Goal: Task Accomplishment & Management: Manage account settings

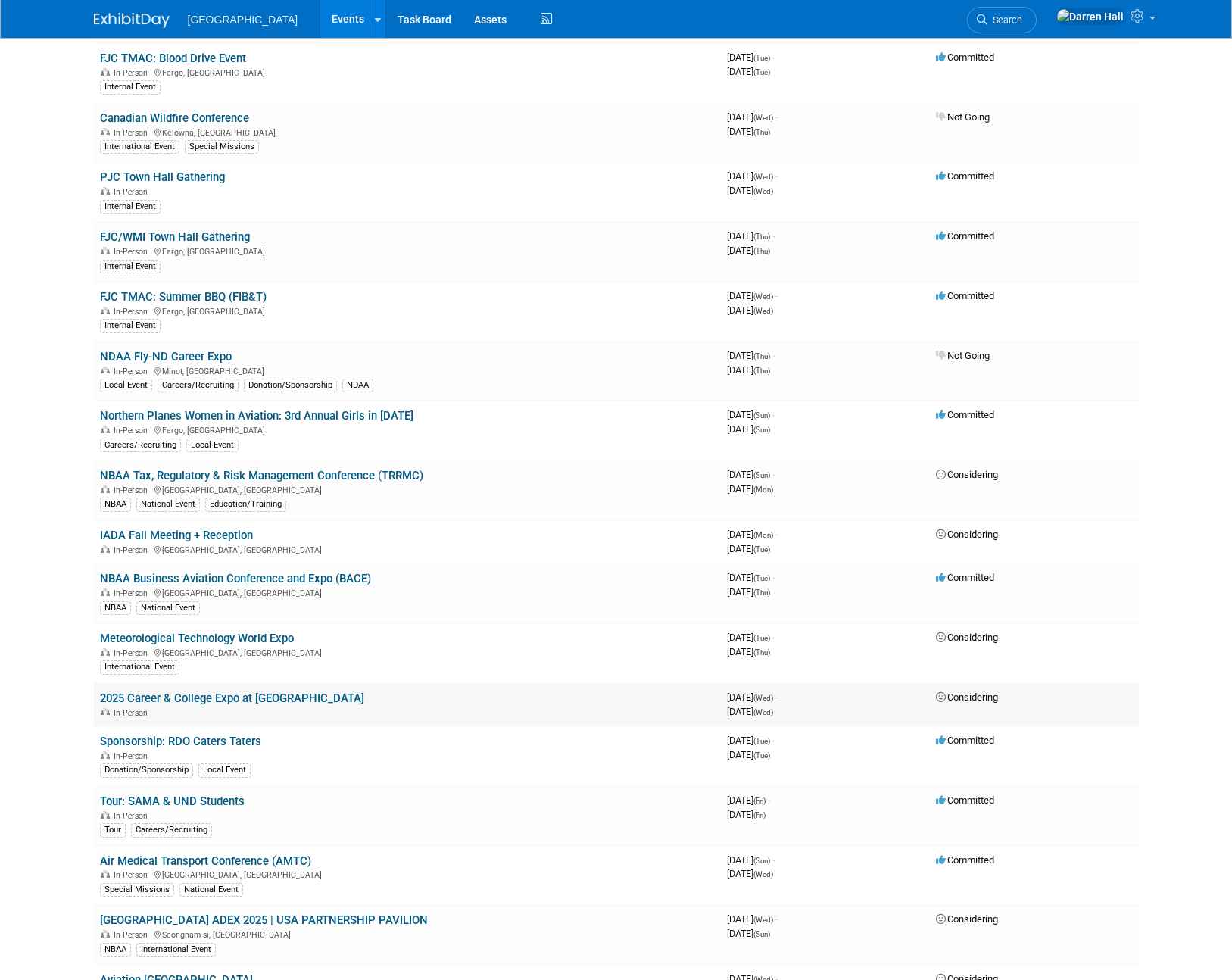
scroll to position [465, 0]
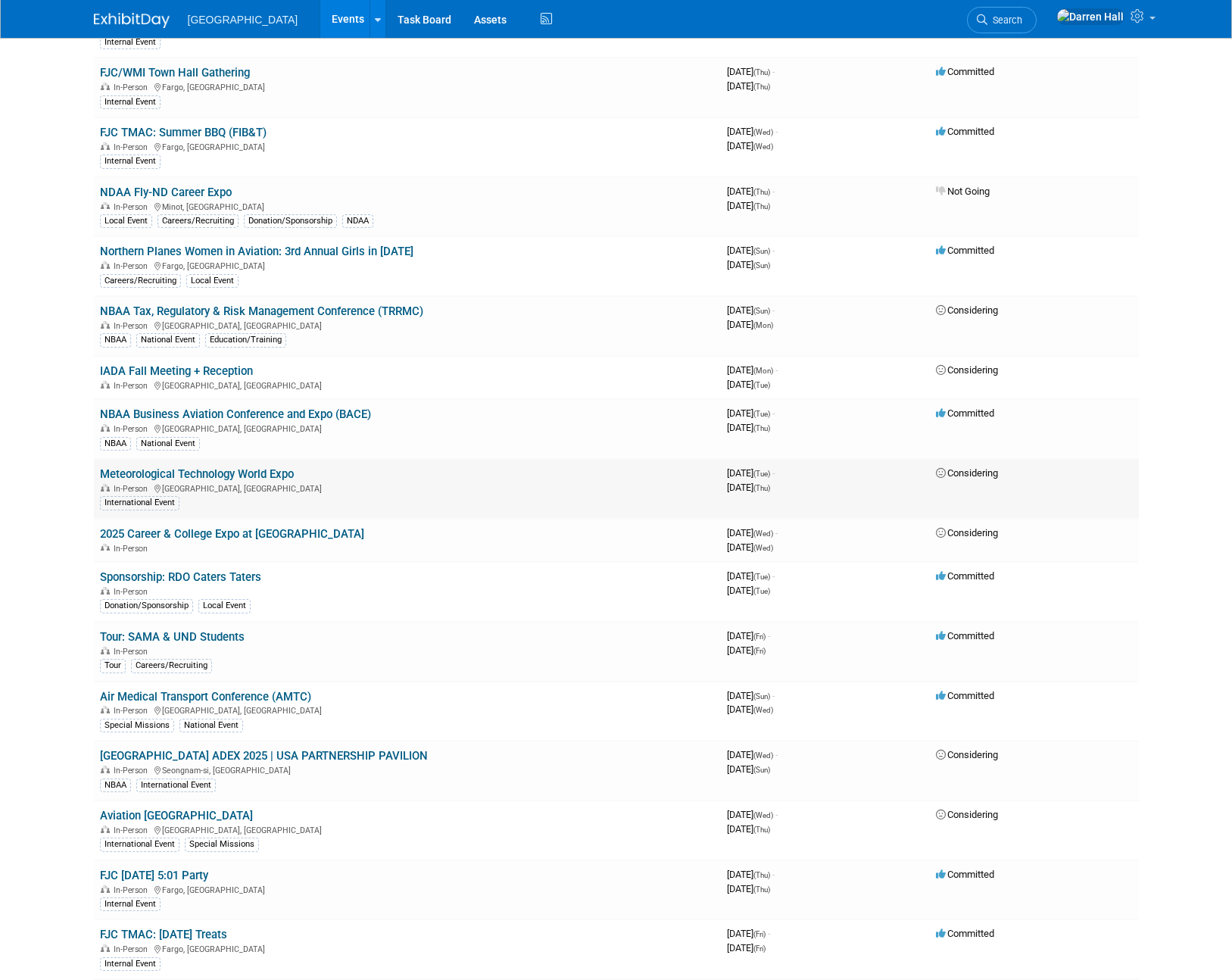
click at [215, 472] on link "Meteorological Technology World Expo" at bounding box center [196, 474] width 194 height 14
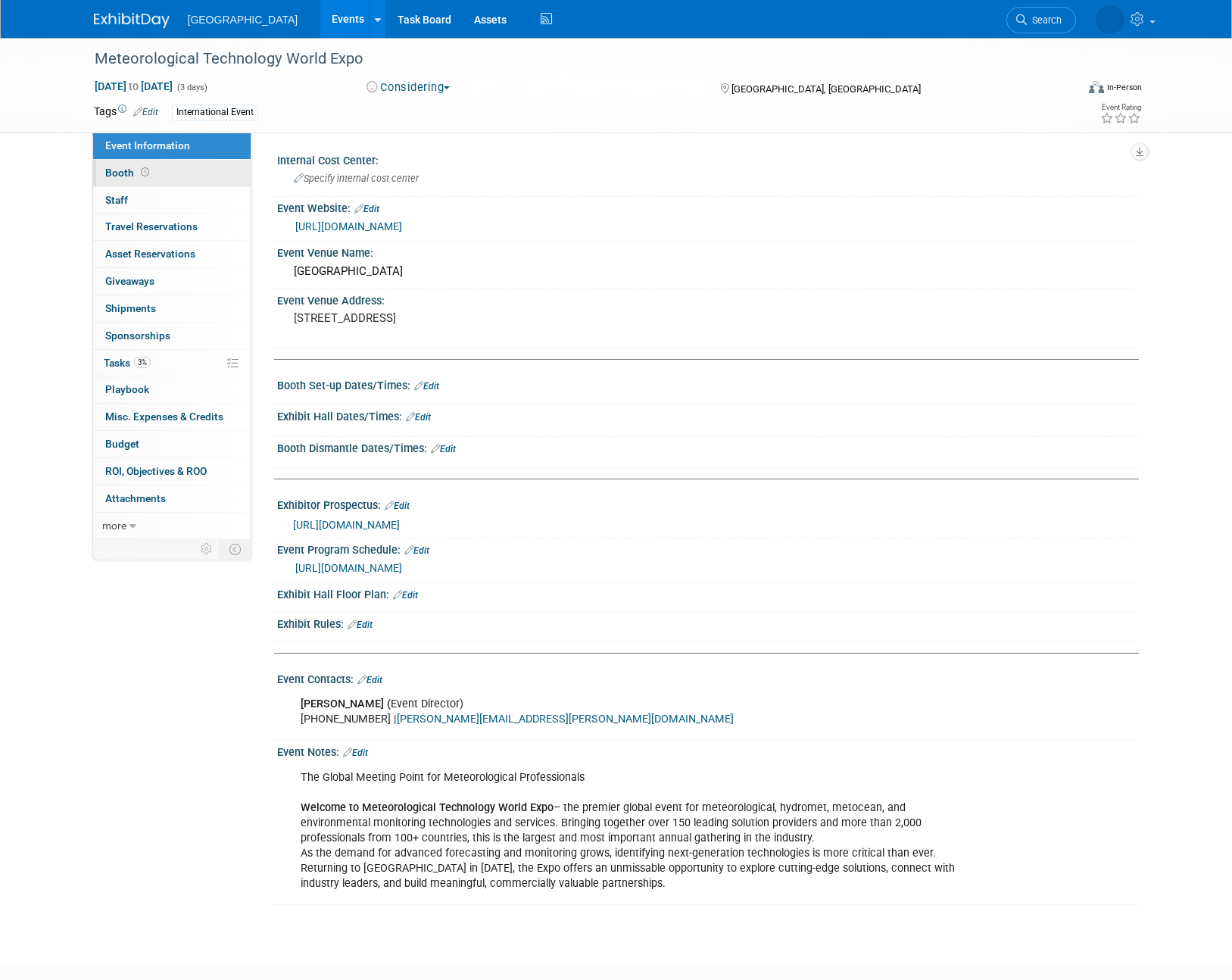
click at [125, 176] on span "Booth" at bounding box center [129, 173] width 47 height 12
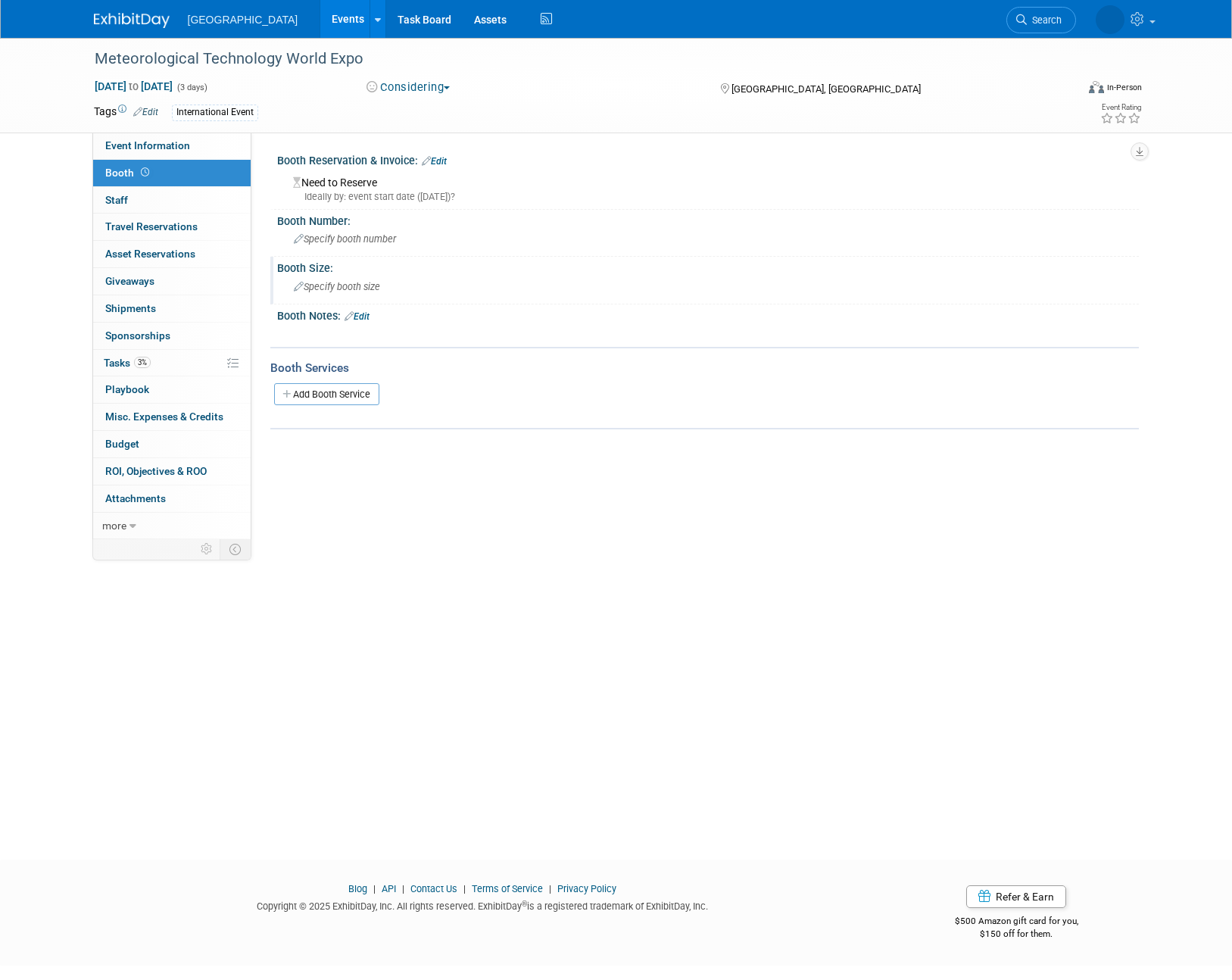
click at [355, 288] on span "Specify booth size" at bounding box center [336, 287] width 87 height 11
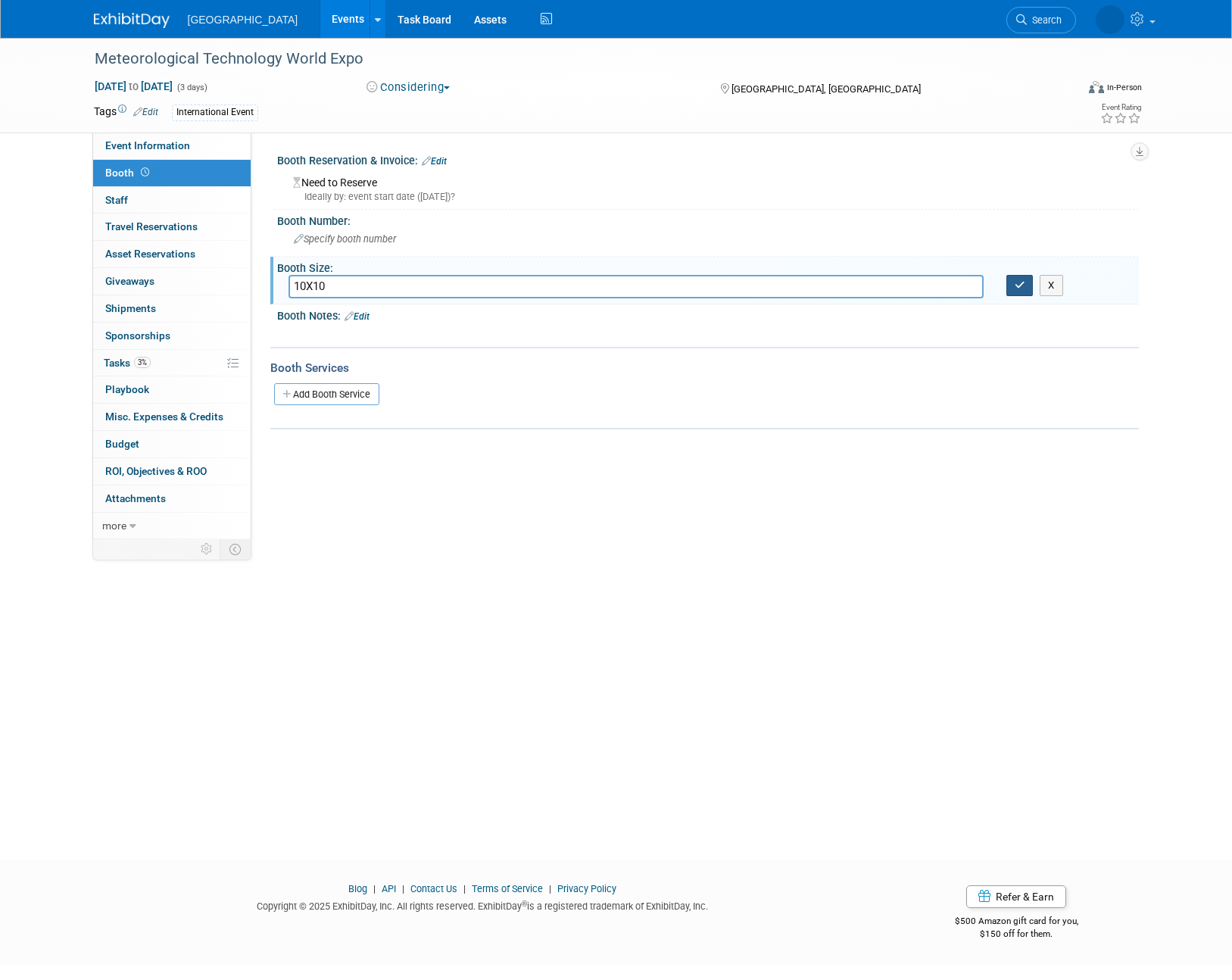
type input "10X10"
click at [1024, 288] on icon "button" at bounding box center [1020, 285] width 11 height 10
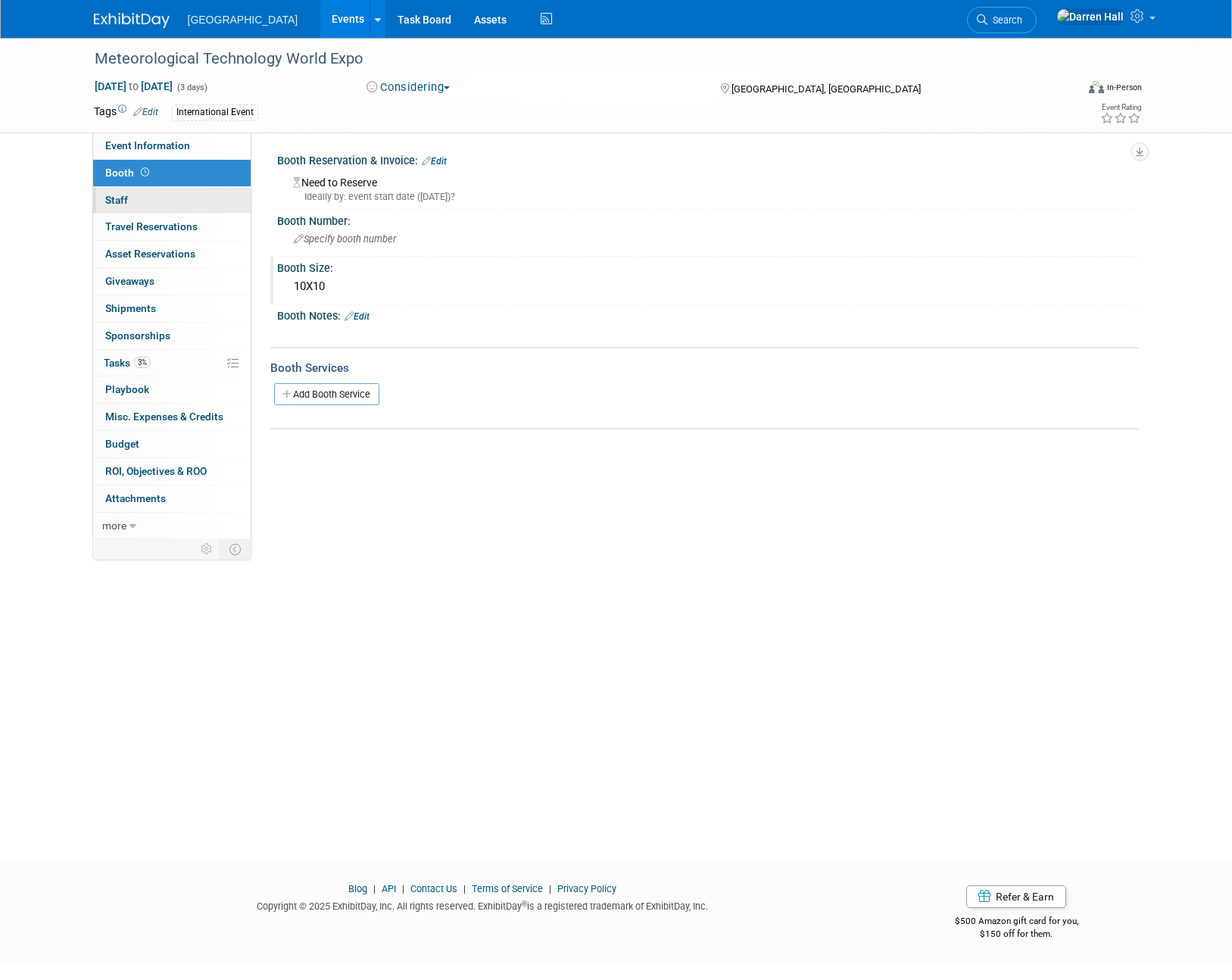
click at [121, 203] on span "Staff 0" at bounding box center [117, 200] width 23 height 12
